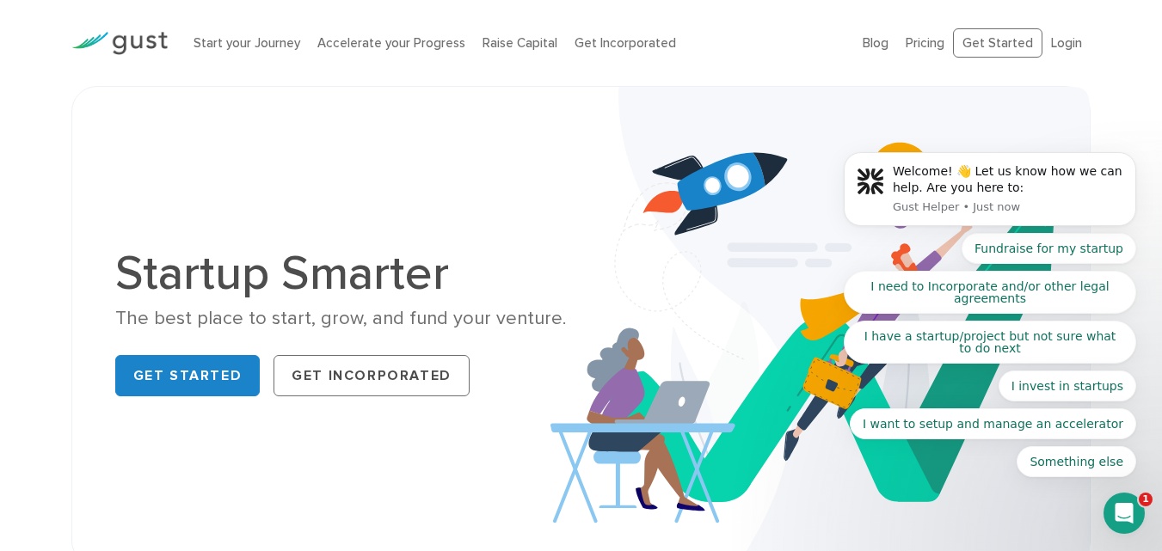
click at [1058, 42] on body "Welcome! 👋 Let us know how we can help. Are you here to: Gust Helper • Just now…" at bounding box center [990, 193] width 330 height 609
click at [1061, 46] on body "Welcome! 👋 Let us know how we can help. Are you here to: Gust Helper • Just now…" at bounding box center [990, 193] width 330 height 609
click at [1124, 65] on body "Welcome! 👋 Let us know how we can help. Are you here to: Gust Helper • Just now…" at bounding box center [990, 193] width 330 height 609
click at [1060, 43] on body "Welcome! 👋 Let us know how we can help. Are you here to: Gust Helper • Just now…" at bounding box center [990, 193] width 330 height 609
click at [988, 43] on body "Welcome! 👋 Let us know how we can help. Are you here to: Gust Helper • Just now…" at bounding box center [990, 193] width 330 height 609
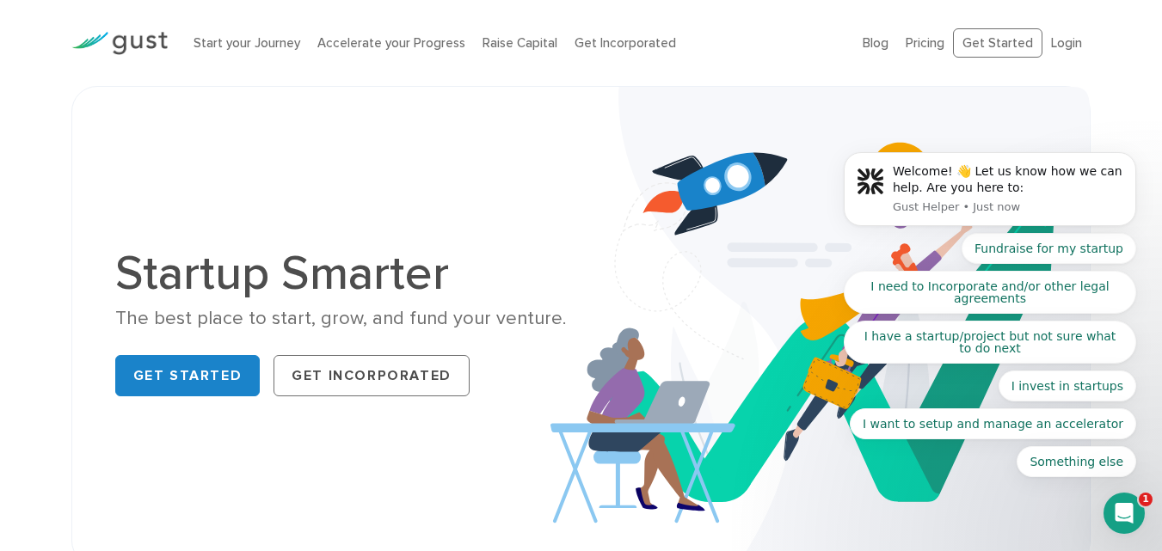
click at [988, 46] on body "Welcome! 👋 Let us know how we can help. Are you here to: Gust Helper • Just now…" at bounding box center [990, 193] width 330 height 609
click at [1060, 43] on body "Welcome! 👋 Let us know how we can help. Are you here to: Gust Helper • Just now…" at bounding box center [990, 193] width 330 height 609
click at [993, 34] on body "Welcome! 👋 Let us know how we can help. Are you here to: Gust Helper • Just now…" at bounding box center [990, 193] width 330 height 609
click at [993, 38] on body "Welcome! 👋 Let us know how we can help. Are you here to: Gust Helper • Just now…" at bounding box center [990, 193] width 330 height 609
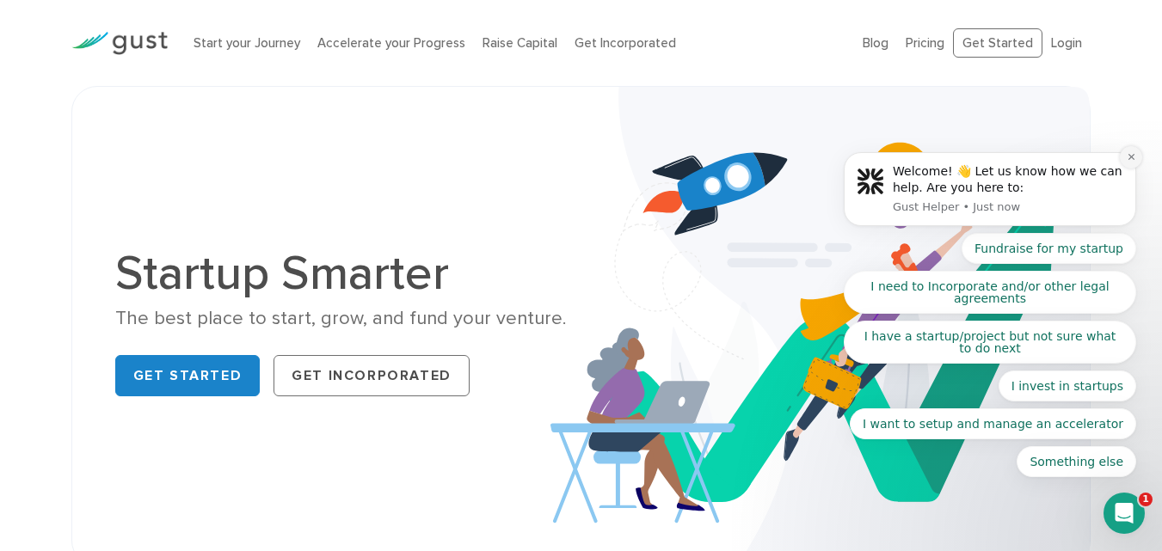
click at [1131, 163] on button "Dismiss notification" at bounding box center [1131, 157] width 22 height 22
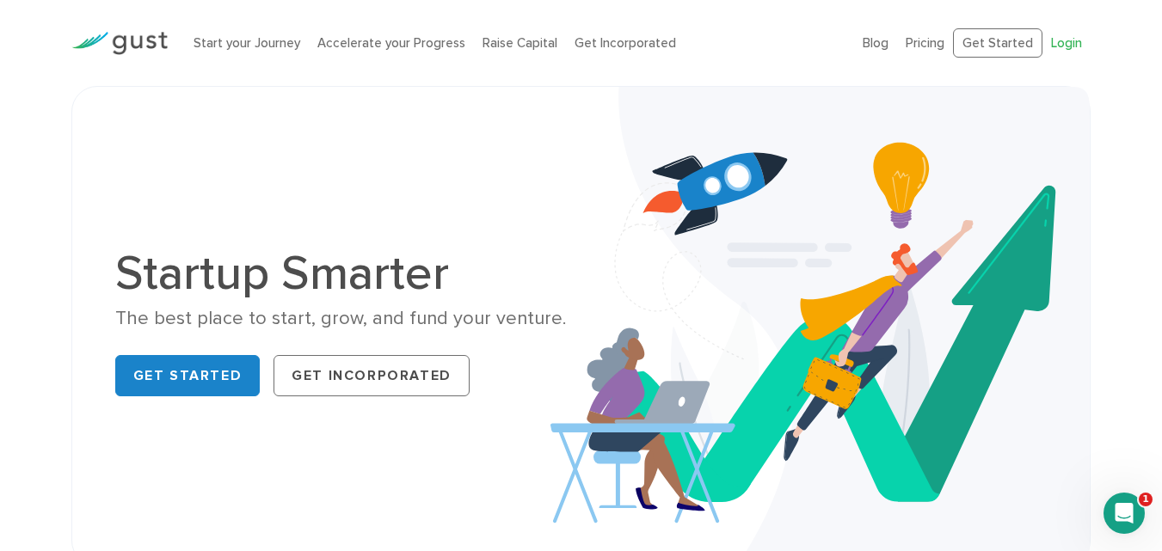
click at [1068, 43] on link "Login" at bounding box center [1066, 42] width 31 height 15
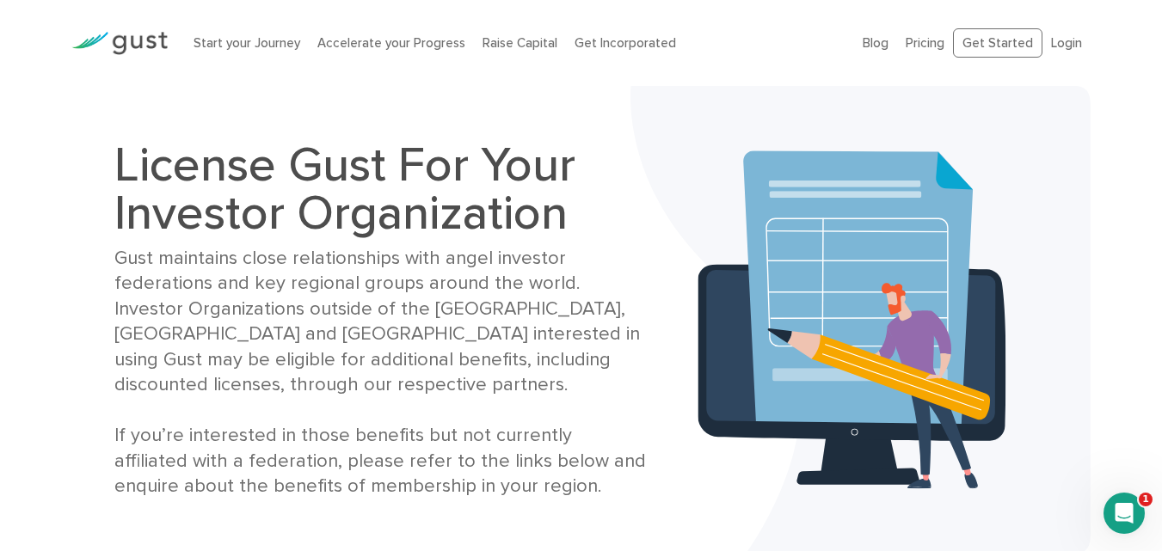
scroll to position [286, 0]
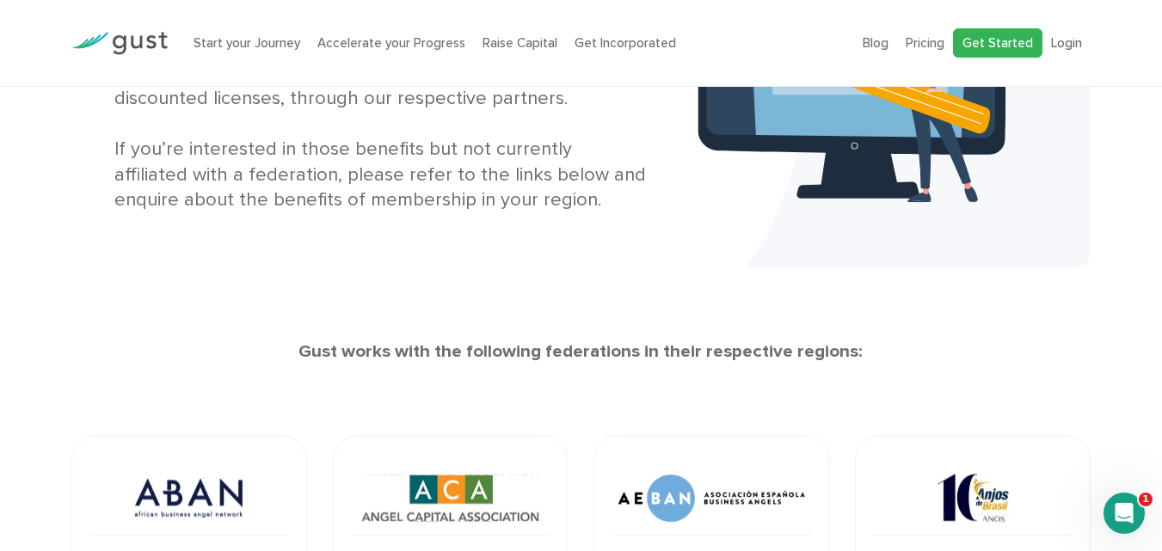
click at [1024, 47] on link "Get Started" at bounding box center [997, 43] width 89 height 30
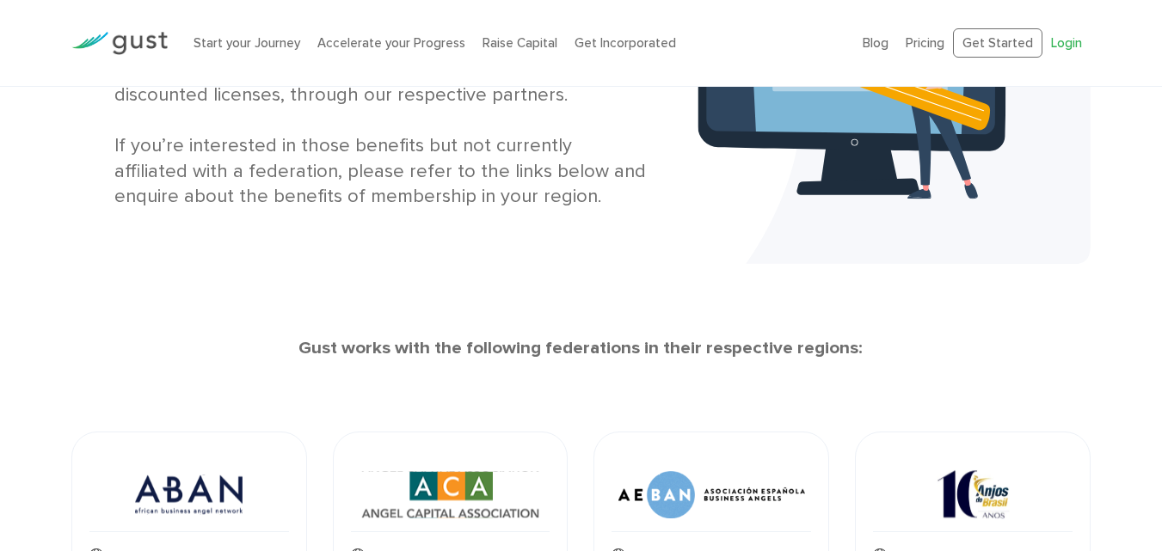
scroll to position [286, 0]
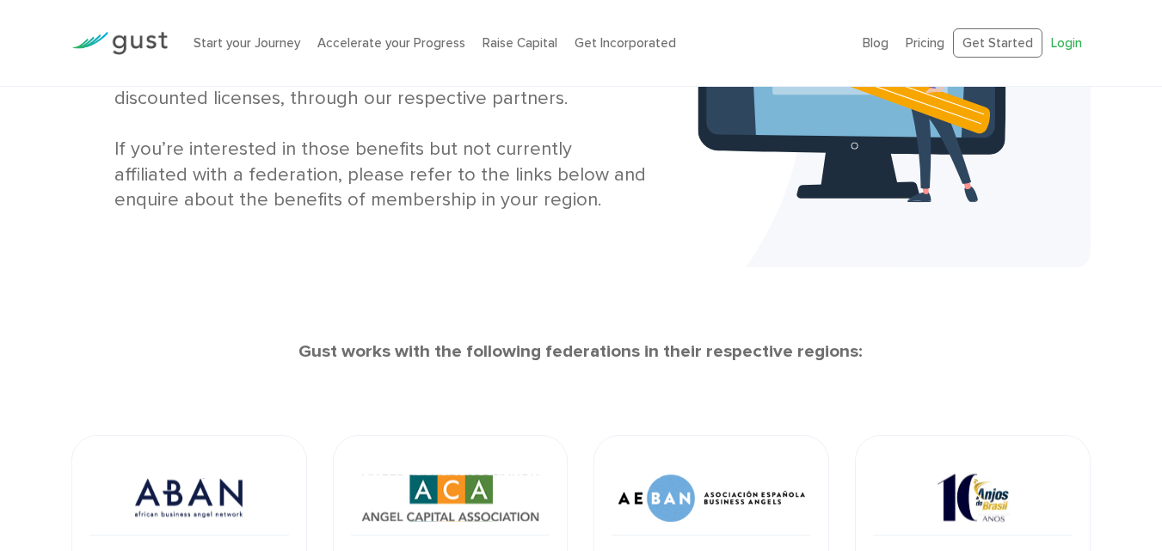
click at [1058, 47] on link "Login" at bounding box center [1066, 42] width 31 height 15
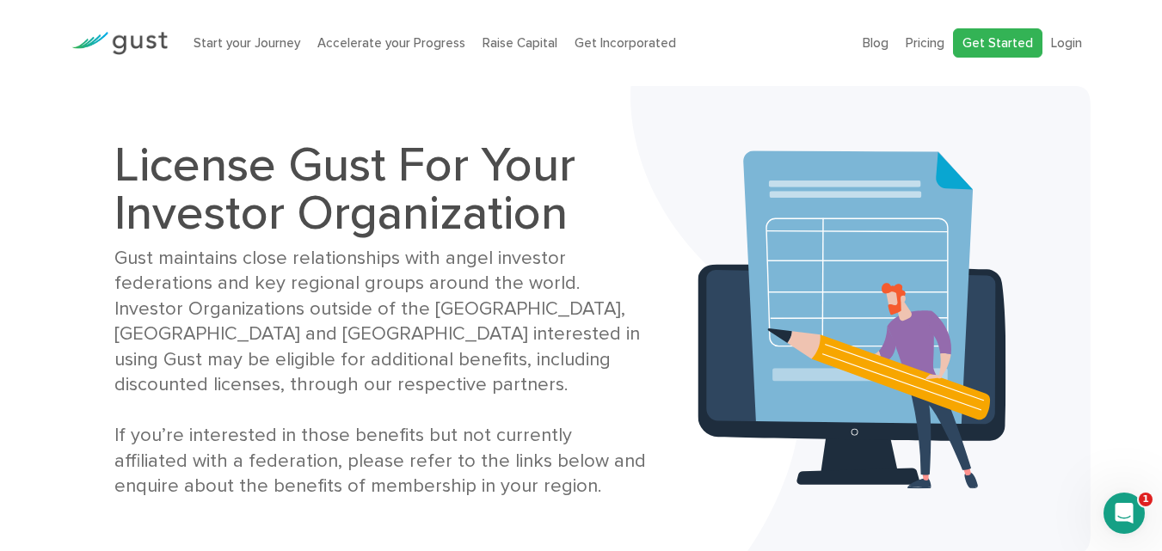
click at [989, 46] on link "Get Started" at bounding box center [997, 43] width 89 height 30
